Goal: Information Seeking & Learning: Check status

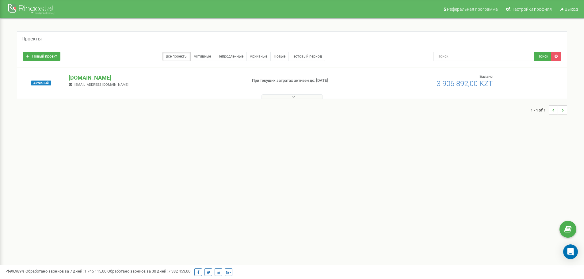
click at [285, 101] on div "1 - 1 of 1" at bounding box center [292, 109] width 551 height 21
click at [285, 100] on div "1 - 1 of 1" at bounding box center [292, 109] width 551 height 21
click at [286, 97] on button at bounding box center [292, 96] width 61 height 5
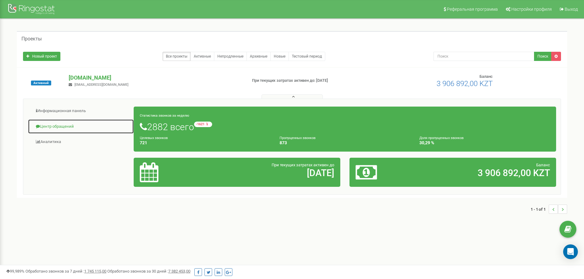
click at [66, 125] on link "Центр обращений" at bounding box center [81, 126] width 106 height 15
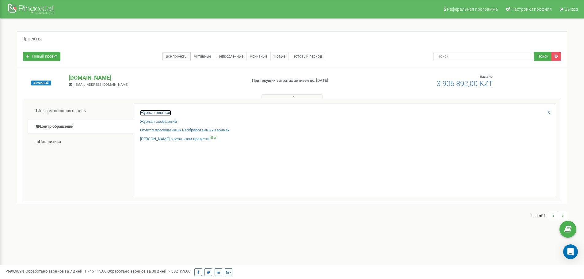
click at [158, 113] on link "Журнал звонков" at bounding box center [155, 113] width 31 height 6
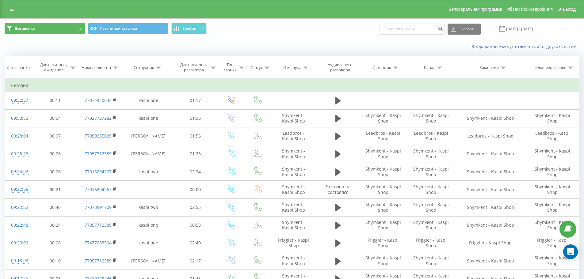
click at [80, 29] on icon at bounding box center [80, 29] width 5 height 2
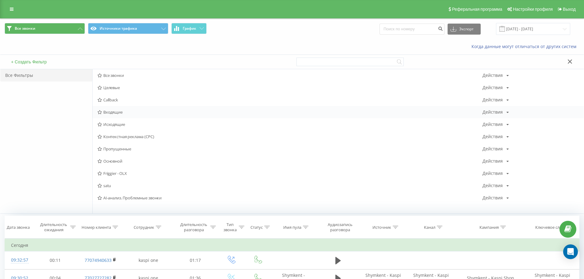
click at [130, 117] on div "Входящие Действия Редактировать Копировать Удалить По умолчанию Поделиться" at bounding box center [338, 112] width 491 height 12
click at [124, 113] on span "Входящие" at bounding box center [290, 112] width 385 height 4
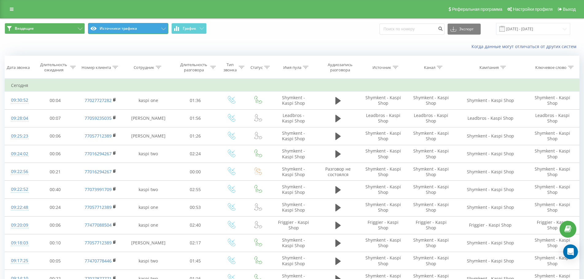
click at [160, 34] on button "Источники трафика" at bounding box center [128, 28] width 80 height 11
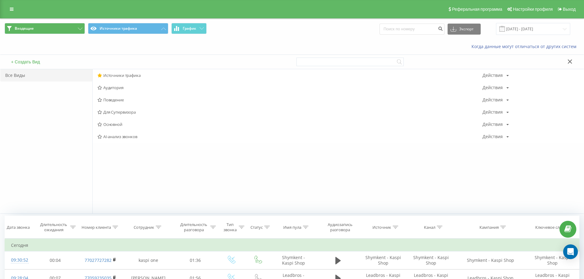
click at [294, 23] on div "Входящие Источники трафика График Экспорт .csv .xls .xlsx [DATE] - [DATE]" at bounding box center [292, 29] width 575 height 12
click at [569, 61] on icon at bounding box center [570, 62] width 4 height 4
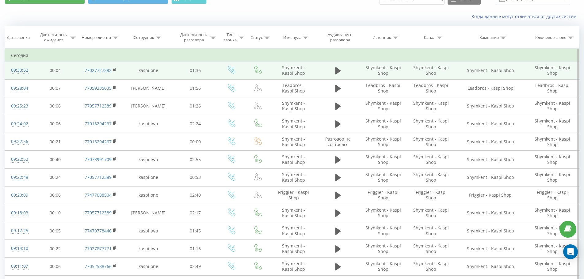
scroll to position [31, 0]
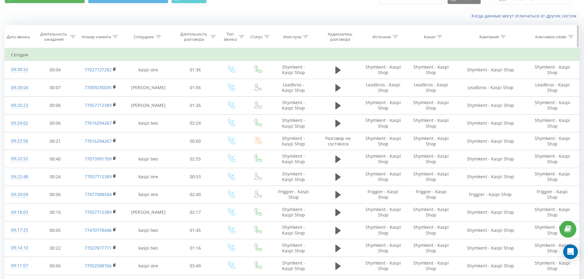
click at [305, 36] on icon at bounding box center [306, 36] width 6 height 3
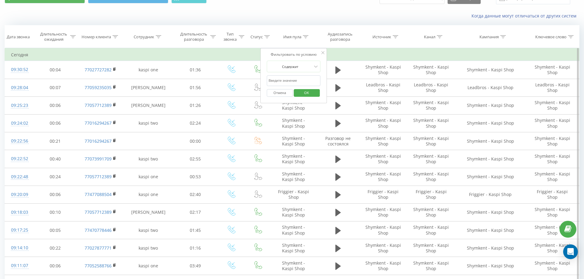
click at [297, 78] on input "text" at bounding box center [294, 80] width 54 height 11
type input "olx"
click at [303, 94] on span "OK" at bounding box center [306, 93] width 17 height 10
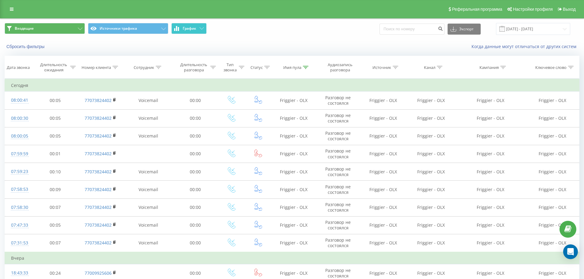
click at [181, 26] on button "График" at bounding box center [188, 28] width 35 height 11
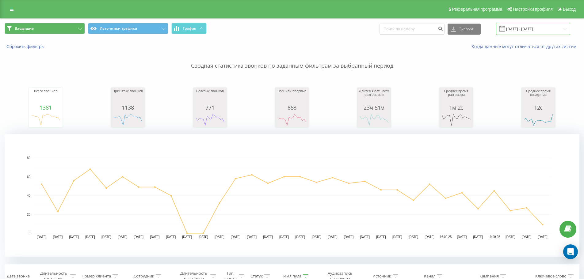
click at [533, 28] on input "[DATE] - [DATE]" at bounding box center [533, 29] width 74 height 12
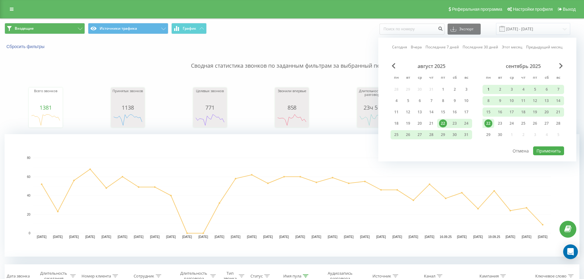
click at [491, 92] on div "1" at bounding box center [489, 90] width 8 height 8
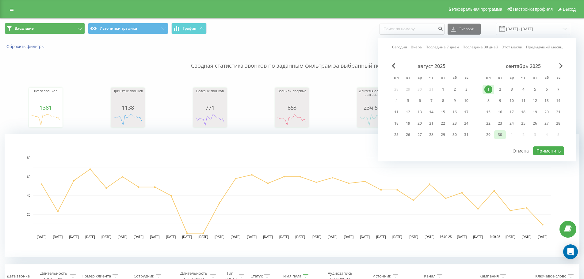
click at [500, 132] on div "30" at bounding box center [500, 135] width 8 height 8
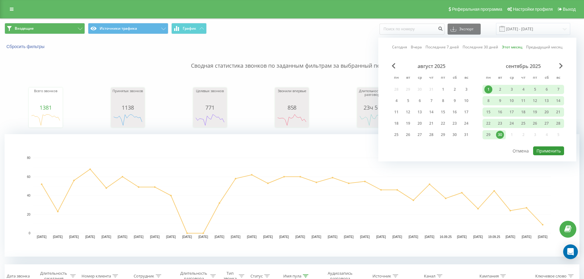
click at [545, 151] on button "Применить" at bounding box center [548, 151] width 31 height 9
type input "[DATE] - [DATE]"
